Goal: Information Seeking & Learning: Learn about a topic

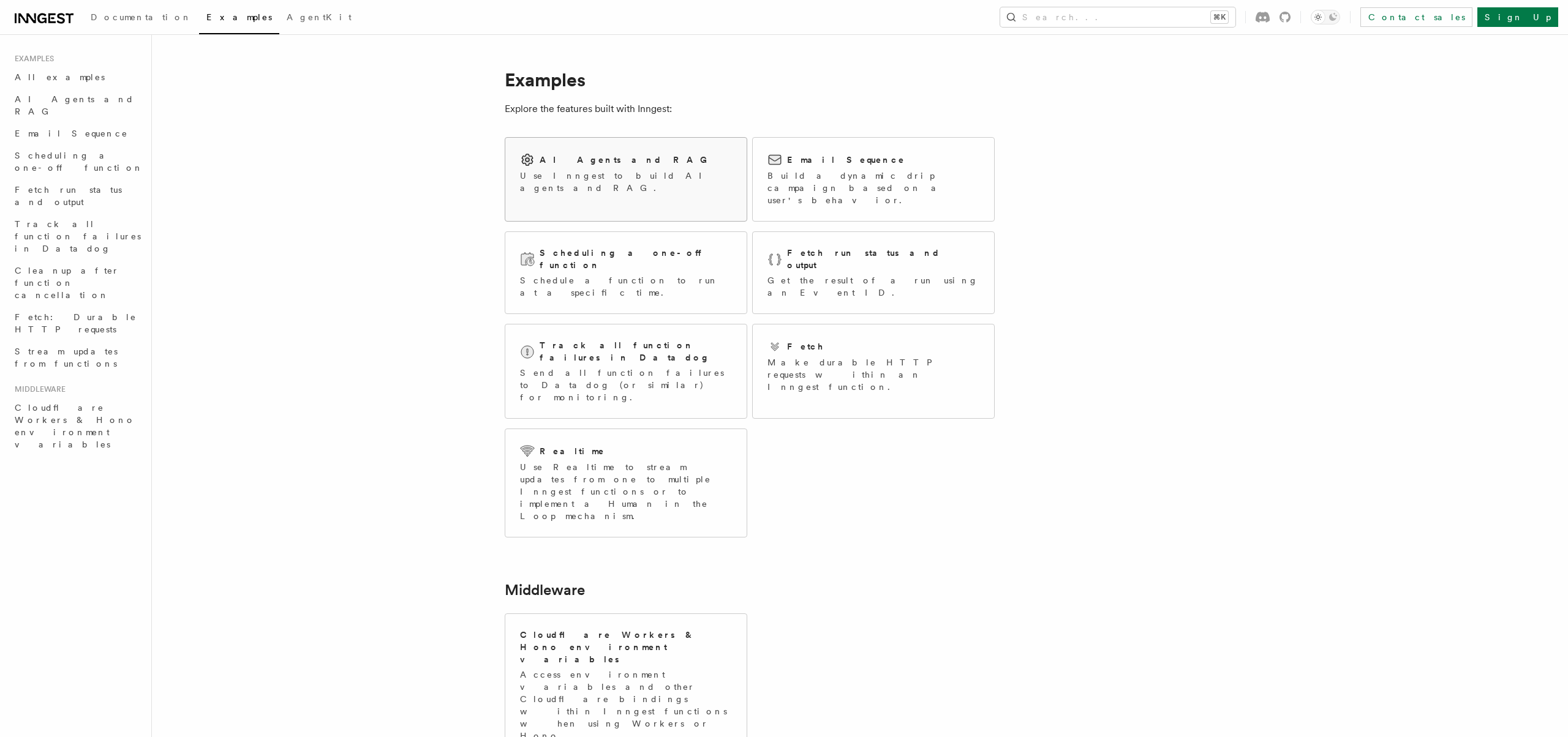
click at [603, 185] on div "AI Agents and RAG Use Inngest to build AI agents and RAG." at bounding box center [626, 173] width 241 height 71
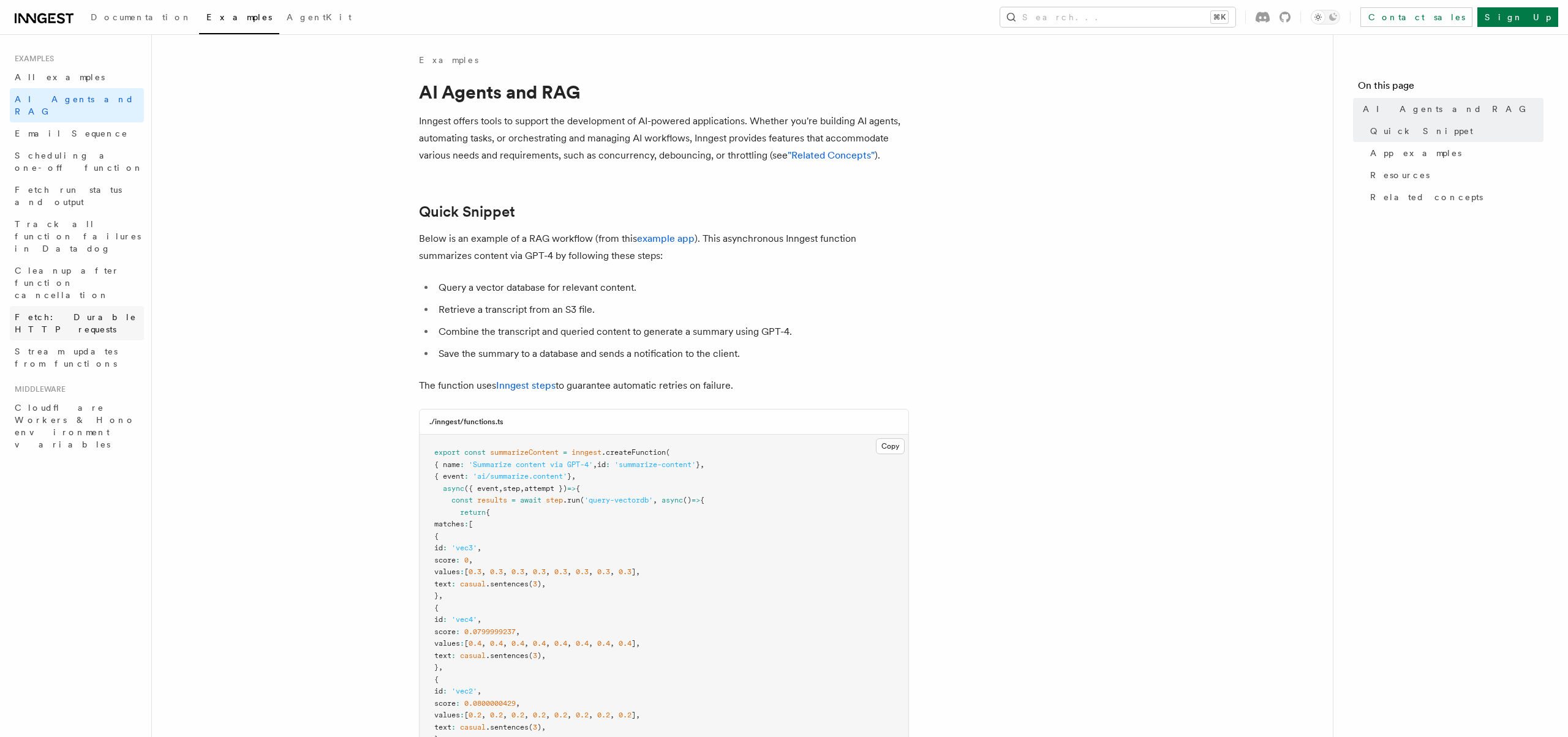
click at [81, 306] on link "Fetch: Durable HTTP requests" at bounding box center [77, 323] width 134 height 34
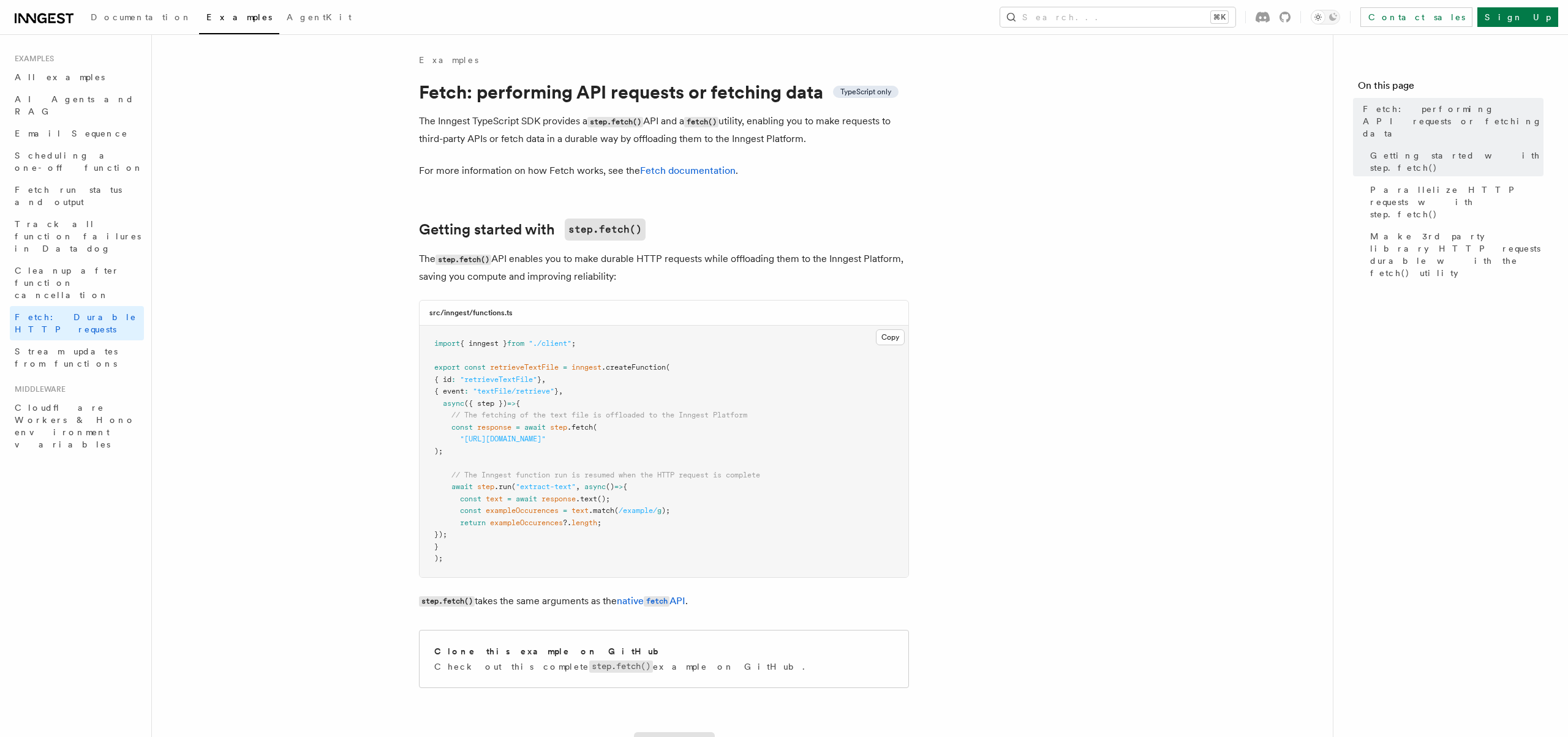
click at [39, 12] on icon at bounding box center [44, 18] width 59 height 15
click at [32, 32] on div "Documentation Examples AgentKit Search... ⌘K Contact sales Sign Up" at bounding box center [784, 17] width 1568 height 34
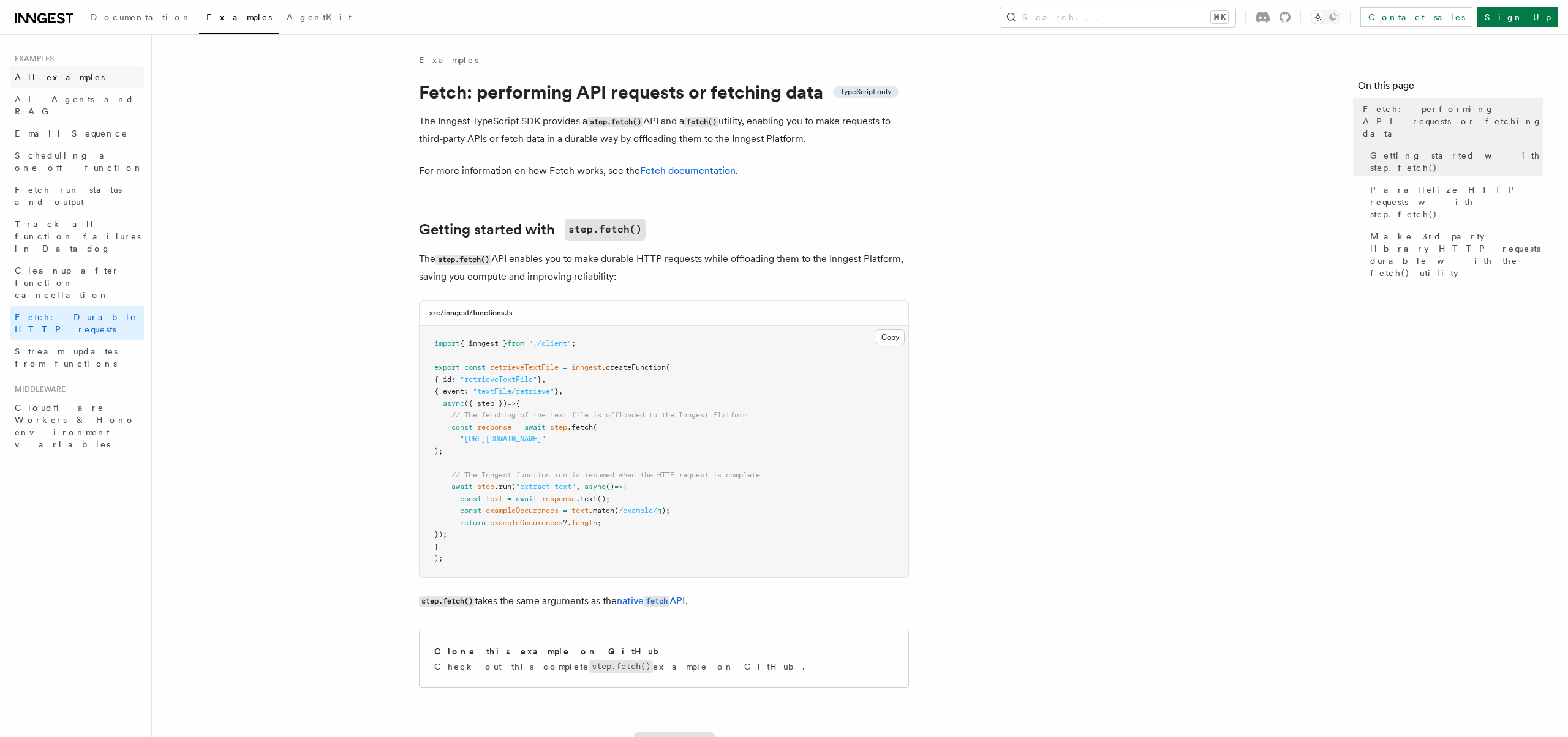
click at [41, 82] on span "All examples" at bounding box center [59, 77] width 90 height 12
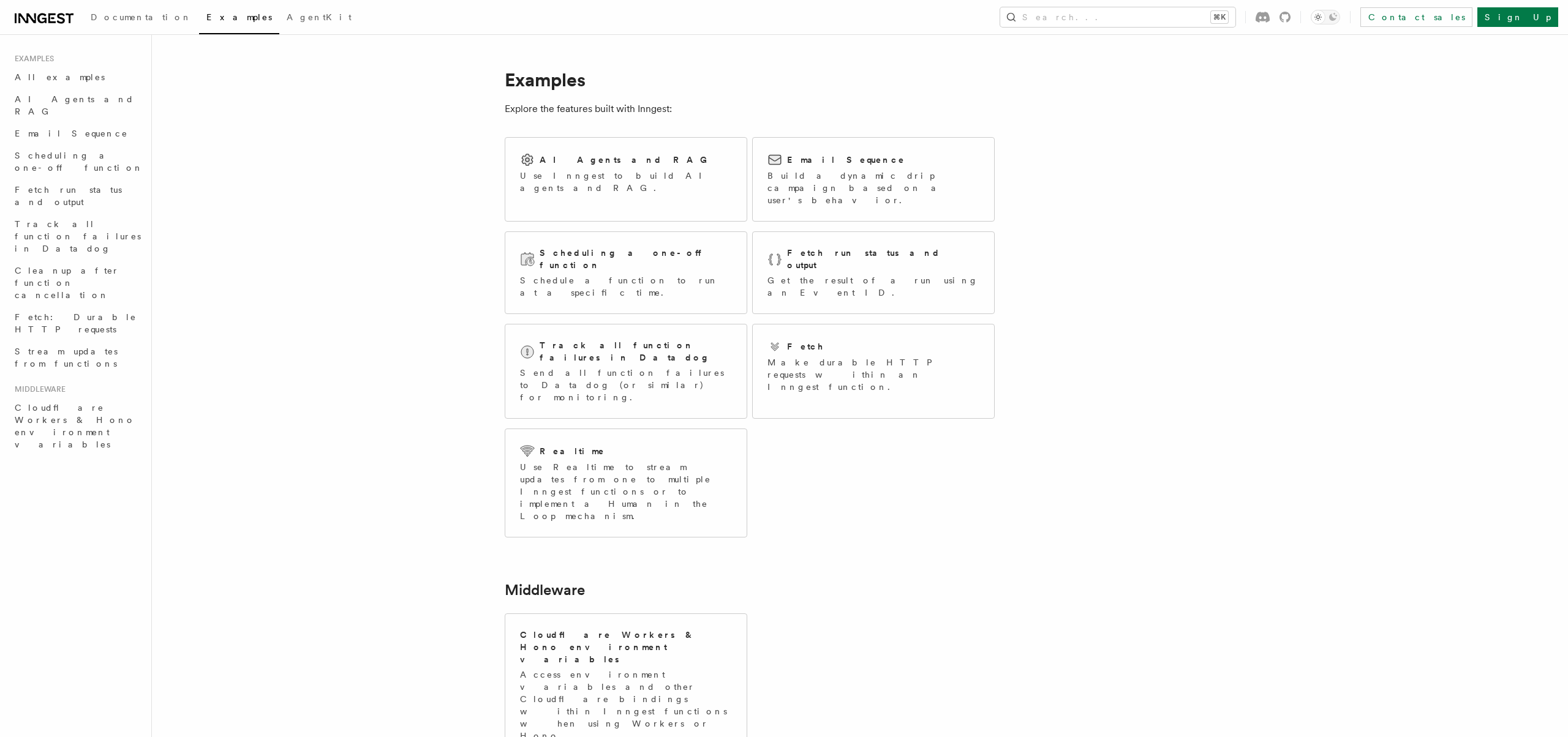
click at [1097, 329] on article "Examples Explore the features built with Inngest: AI Agents and RAG Use Inngest…" at bounding box center [828, 487] width 1313 height 866
click at [389, 181] on article "Examples Explore the features built with Inngest: AI Agents and RAG Use Inngest…" at bounding box center [828, 487] width 1313 height 866
click at [488, 431] on article "Examples Explore the features built with Inngest: AI Agents and RAG Use Inngest…" at bounding box center [828, 487] width 1313 height 866
click at [540, 461] on p "Use Realtime to stream updates from one to multiple Inngest functions or to imp…" at bounding box center [626, 492] width 212 height 61
click at [1237, 224] on article "Examples Explore the features built with Inngest: AI Agents and RAG Use Inngest…" at bounding box center [828, 487] width 1313 height 866
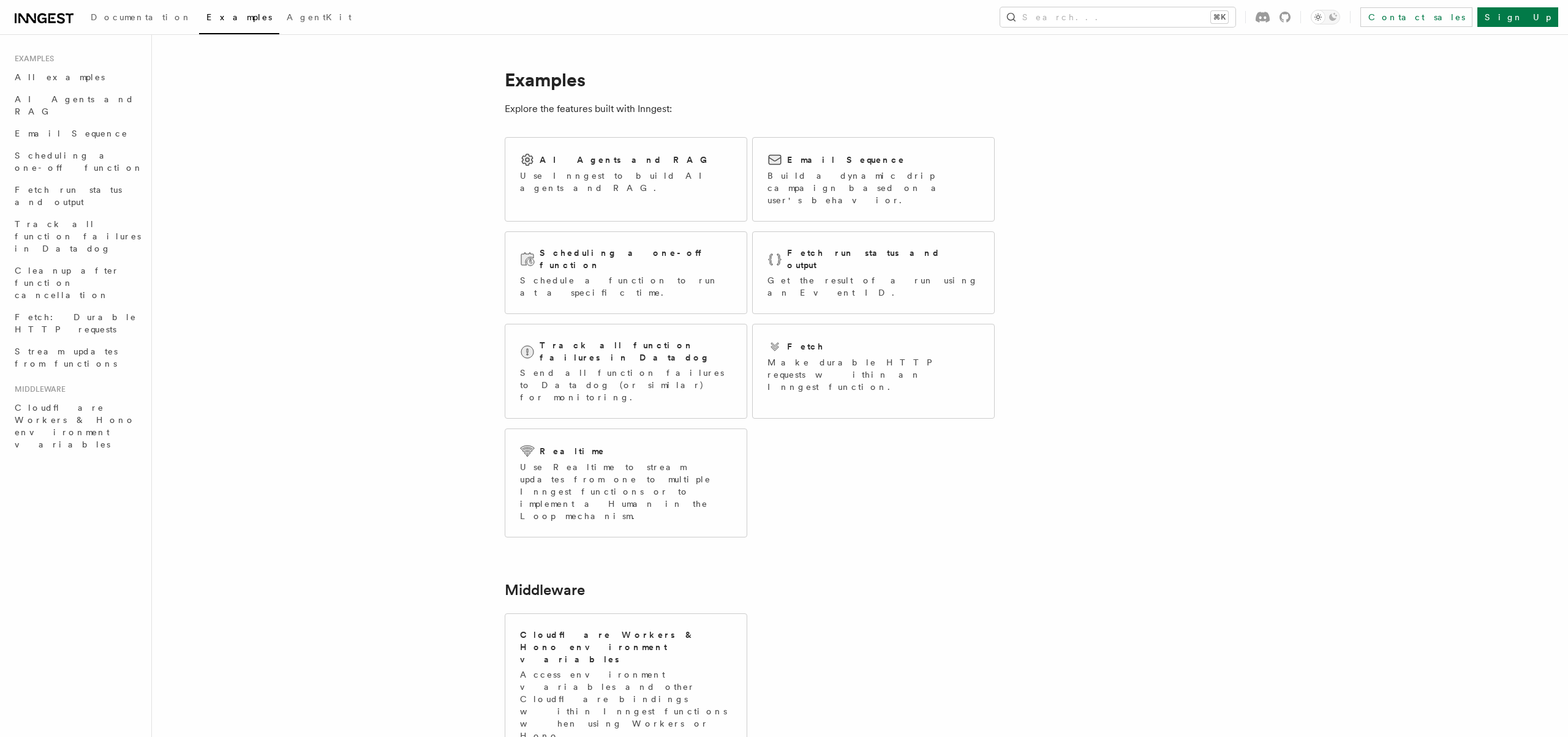
click at [291, 253] on article "Examples Explore the features built with Inngest: AI Agents and RAG Use Inngest…" at bounding box center [828, 487] width 1313 height 866
click at [30, 129] on span "Email Sequence" at bounding box center [71, 134] width 113 height 10
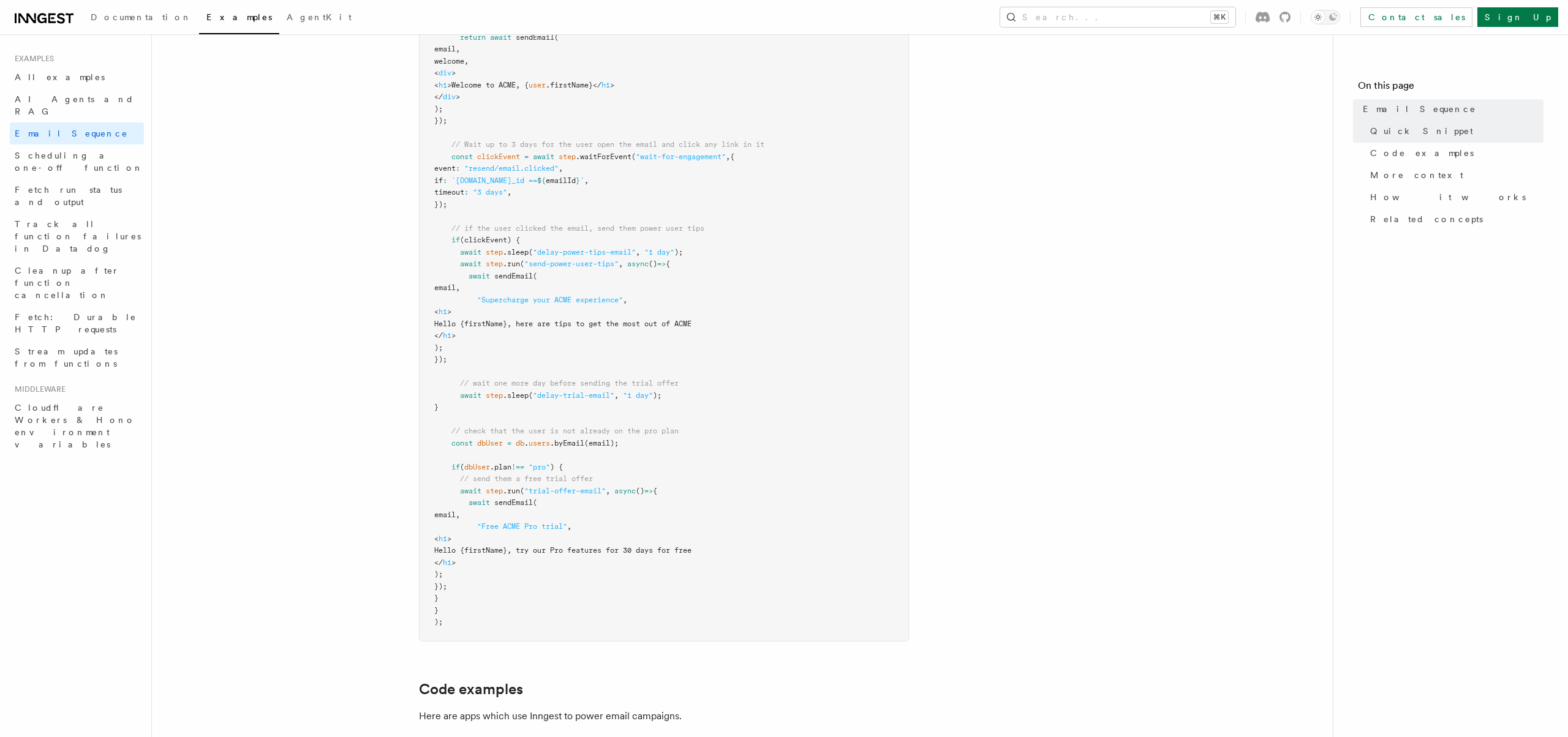
scroll to position [1101, 0]
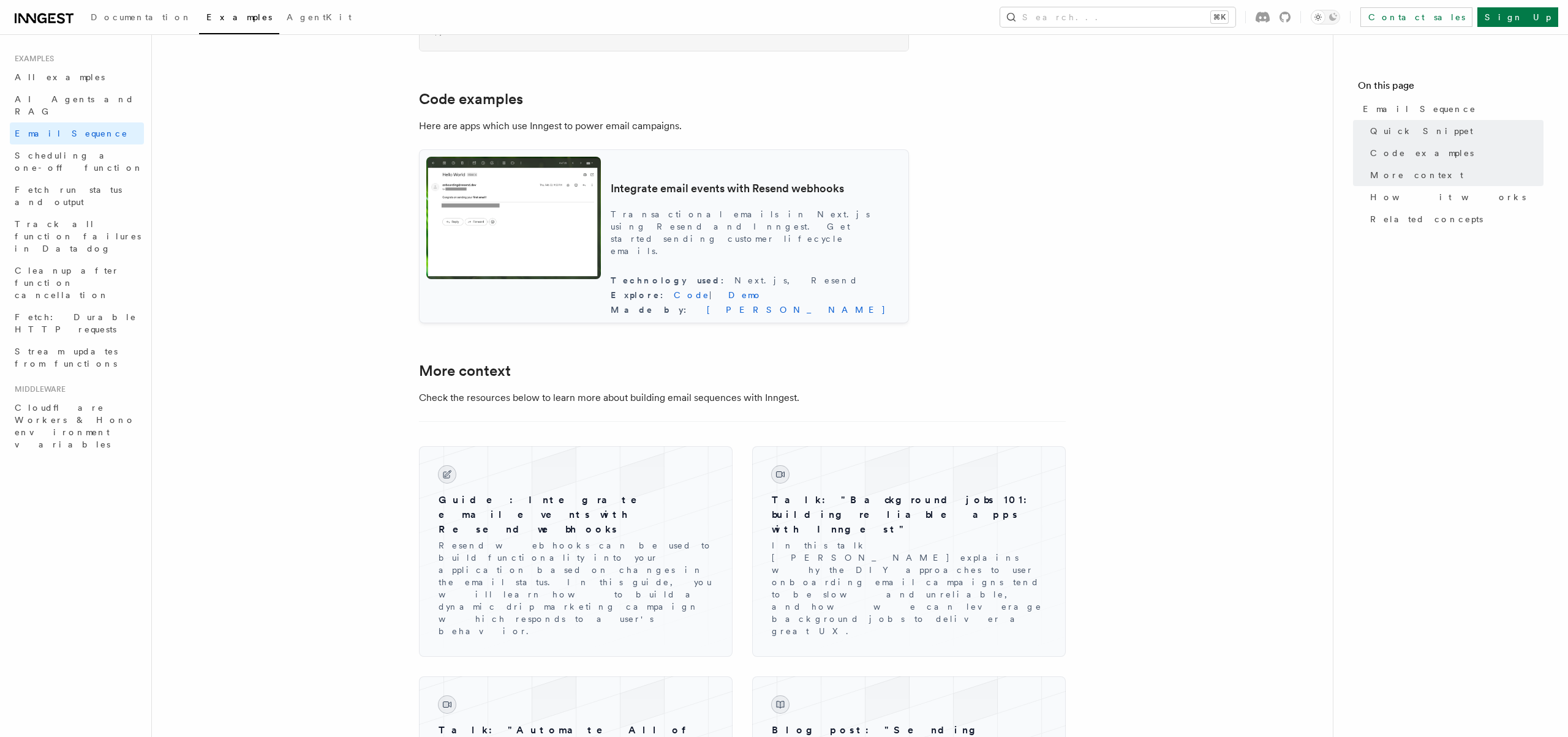
click at [563, 279] on img at bounding box center [513, 218] width 174 height 122
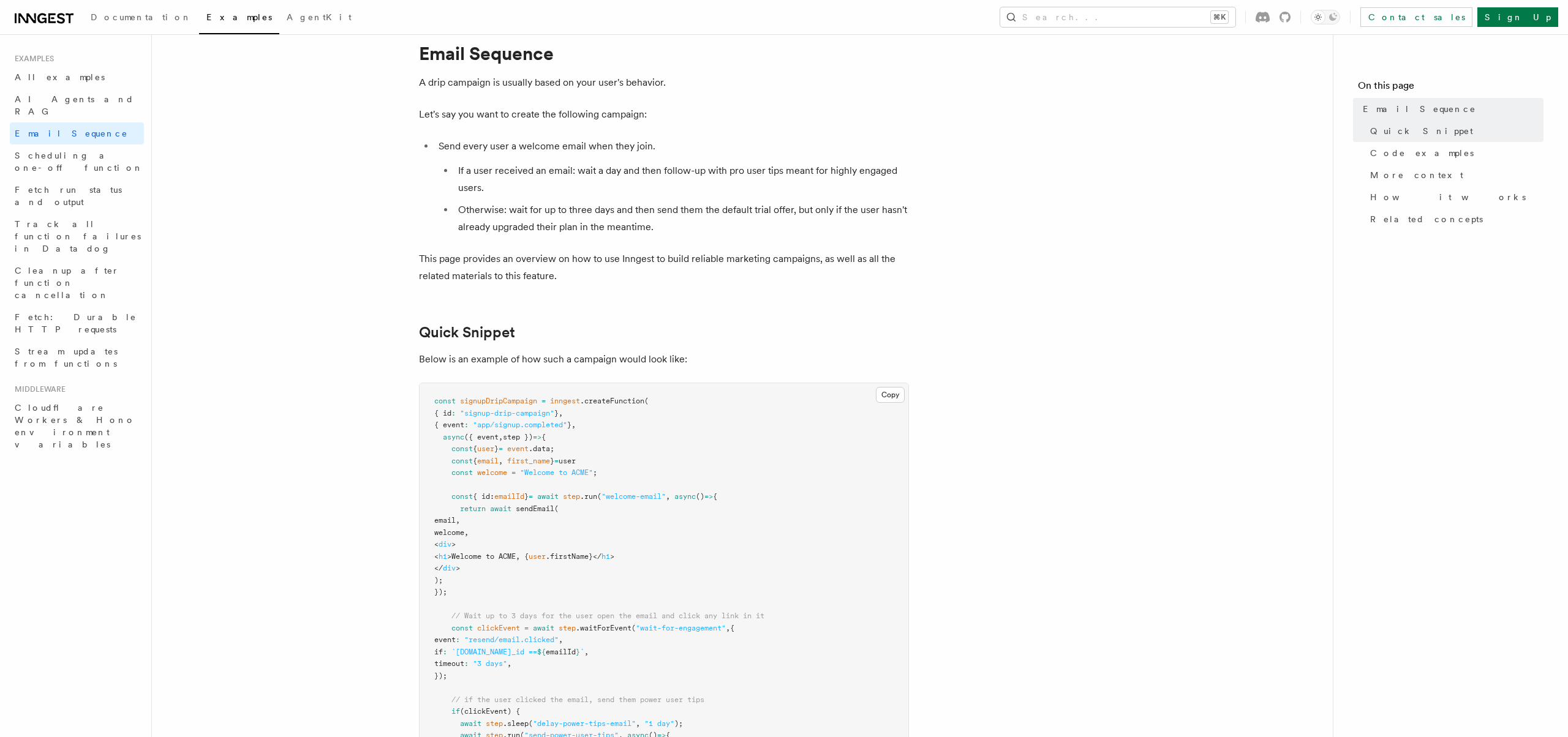
scroll to position [1135, 0]
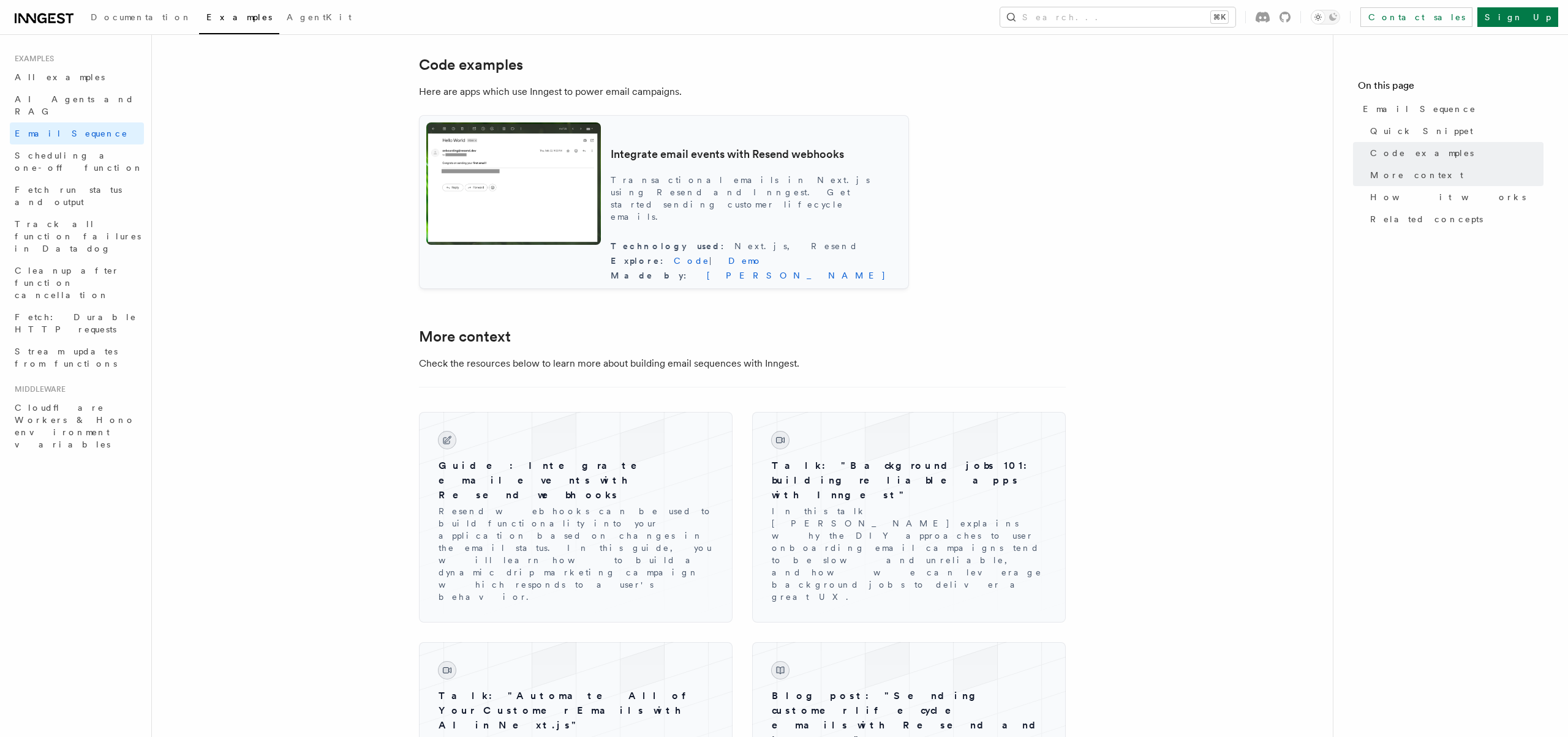
click at [864, 152] on h3 "Integrate email events with Resend webhooks" at bounding box center [756, 154] width 291 height 15
click at [1264, 234] on article "Examples Email Sequence A drip campaign is usually based on your user's behavio…" at bounding box center [742, 187] width 1141 height 2537
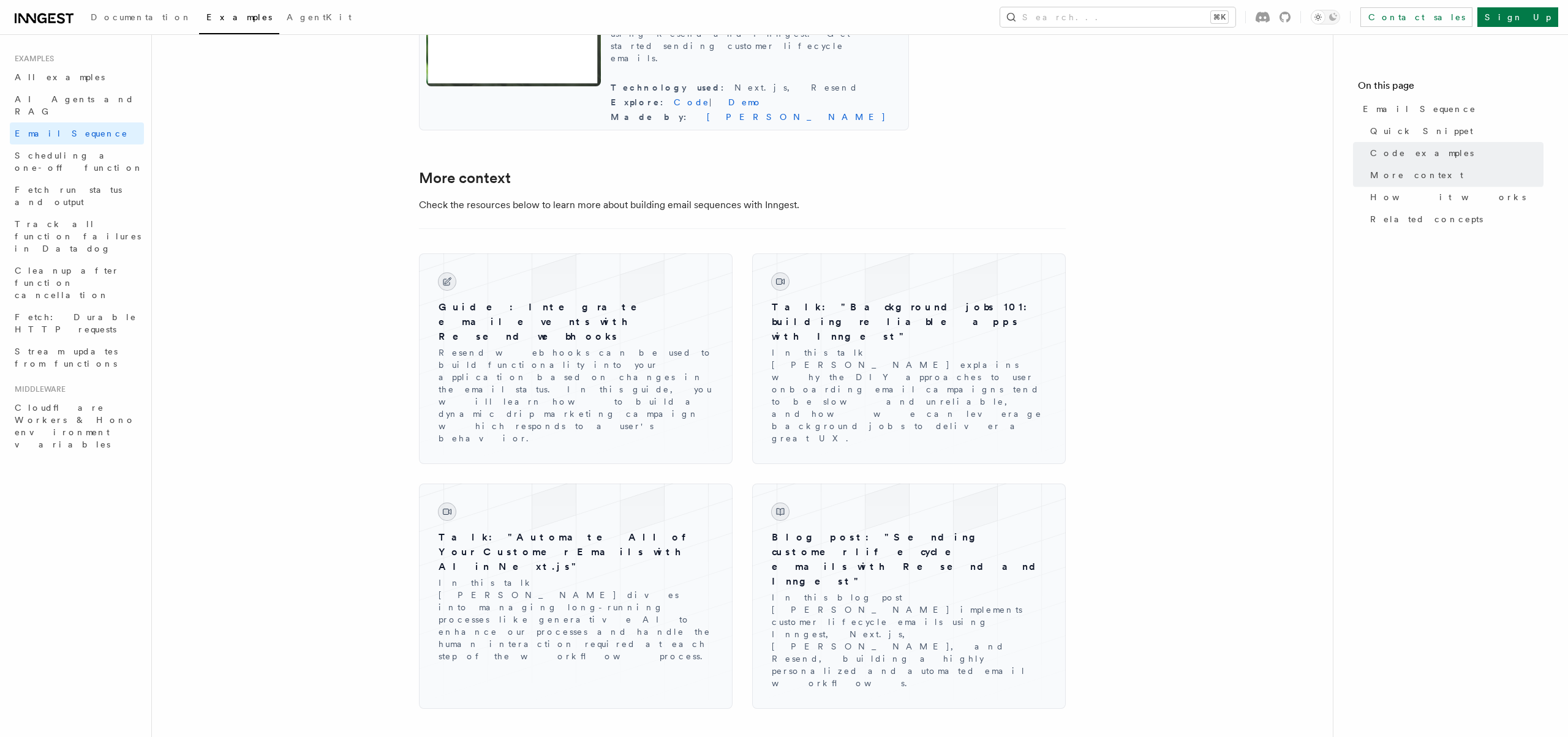
scroll to position [1292, 0]
click at [612, 368] on p "Resend webhooks can be used to build functionality into your application based …" at bounding box center [576, 396] width 274 height 98
